Goal: Task Accomplishment & Management: Manage account settings

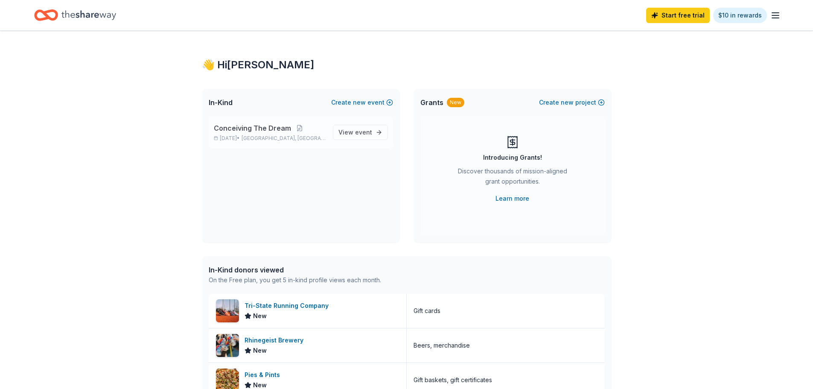
click at [294, 123] on p "Conceiving The Dream" at bounding box center [270, 128] width 112 height 10
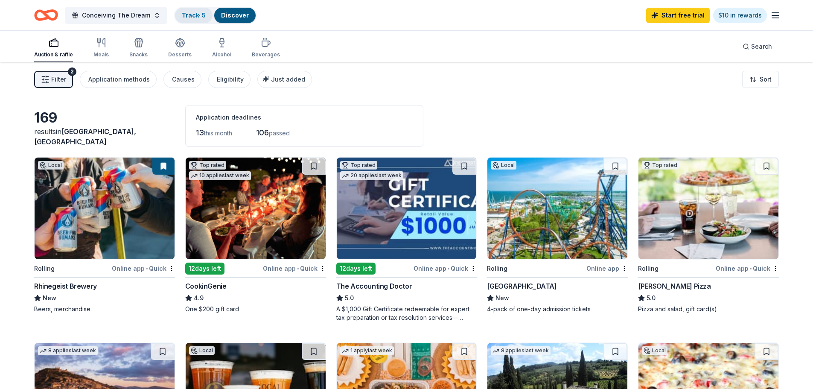
click at [190, 18] on link "Track · 5" at bounding box center [194, 15] width 24 height 7
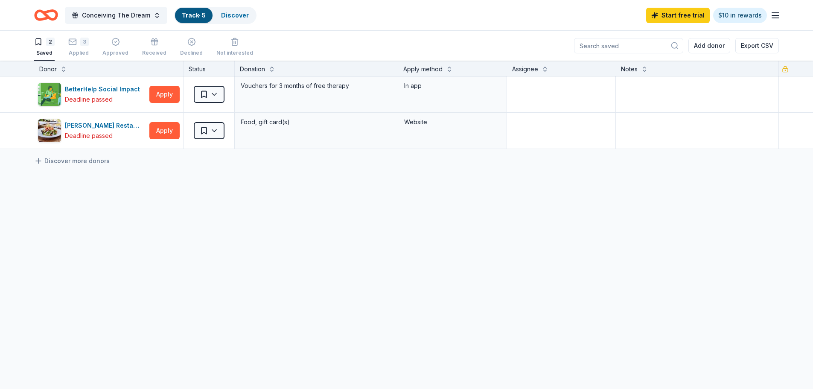
click at [44, 51] on div "Saved" at bounding box center [44, 52] width 20 height 7
click at [77, 44] on div "3" at bounding box center [78, 42] width 20 height 9
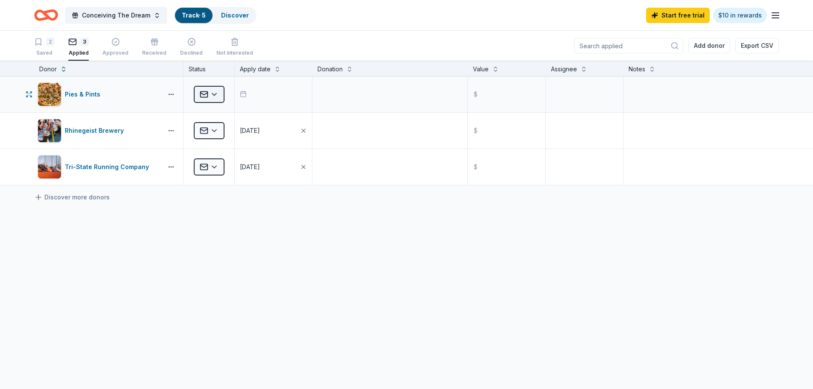
click at [218, 95] on html "Conceiving The Dream Track · 5 Discover Start free trial $10 in rewards 2 Saved…" at bounding box center [406, 194] width 813 height 389
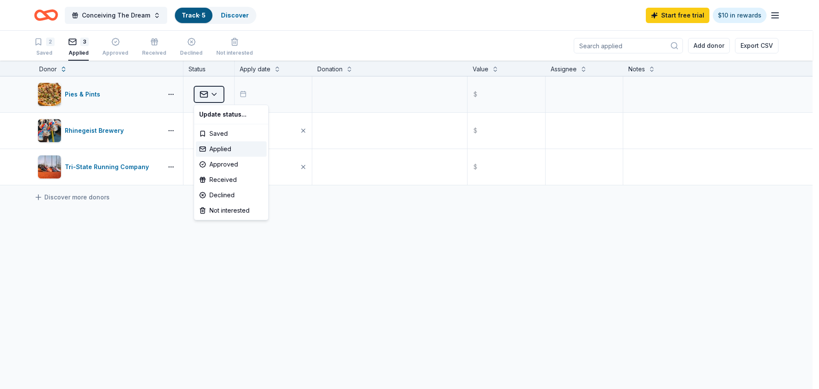
click at [218, 95] on html "Conceiving The Dream Track · 5 Discover Start free trial $10 in rewards 2 Saved…" at bounding box center [409, 194] width 819 height 389
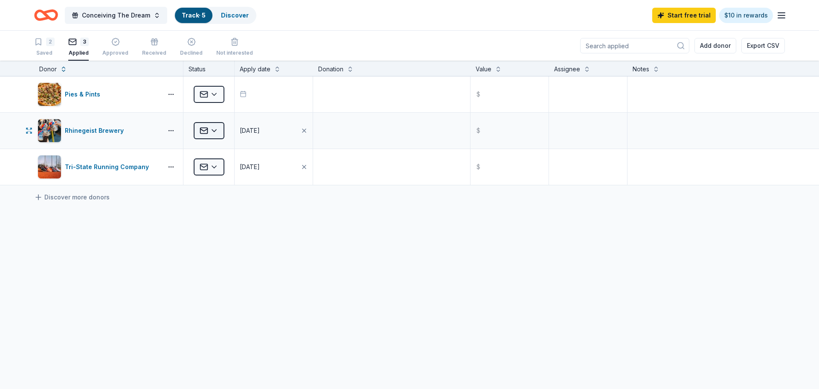
click at [216, 134] on html "Conceiving The Dream Track · 5 Discover Start free trial $10 in rewards 2 Saved…" at bounding box center [409, 194] width 819 height 389
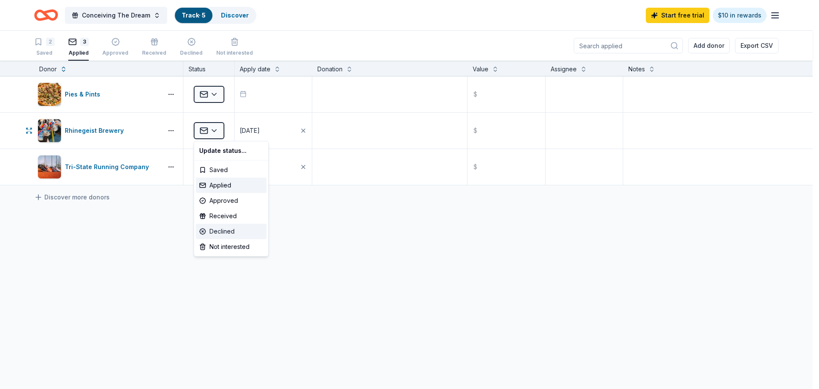
click at [221, 229] on div "Declined" at bounding box center [231, 231] width 71 height 15
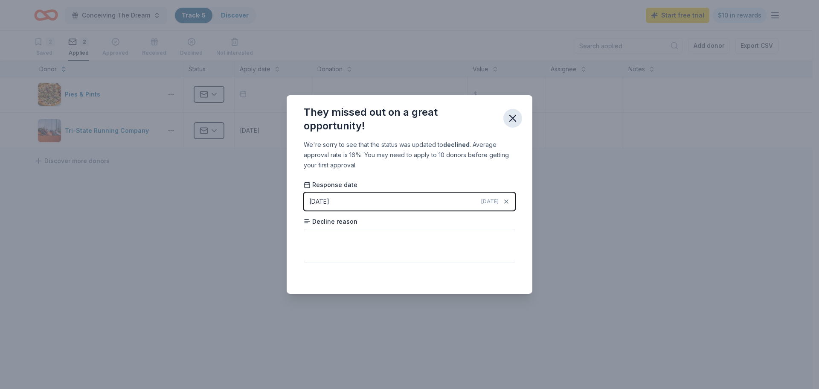
click at [519, 116] on button "button" at bounding box center [512, 118] width 19 height 19
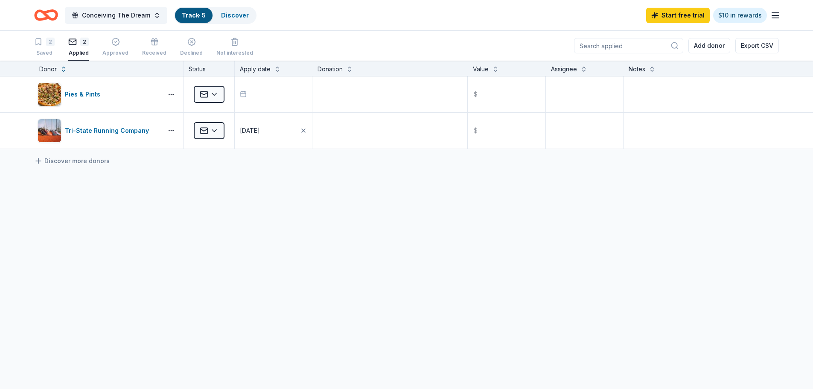
click at [106, 196] on div "Pies & Pints Applied $ Tri-State Running Company Applied [DATE] $ Discover more…" at bounding box center [406, 192] width 813 height 233
